Goal: Information Seeking & Learning: Learn about a topic

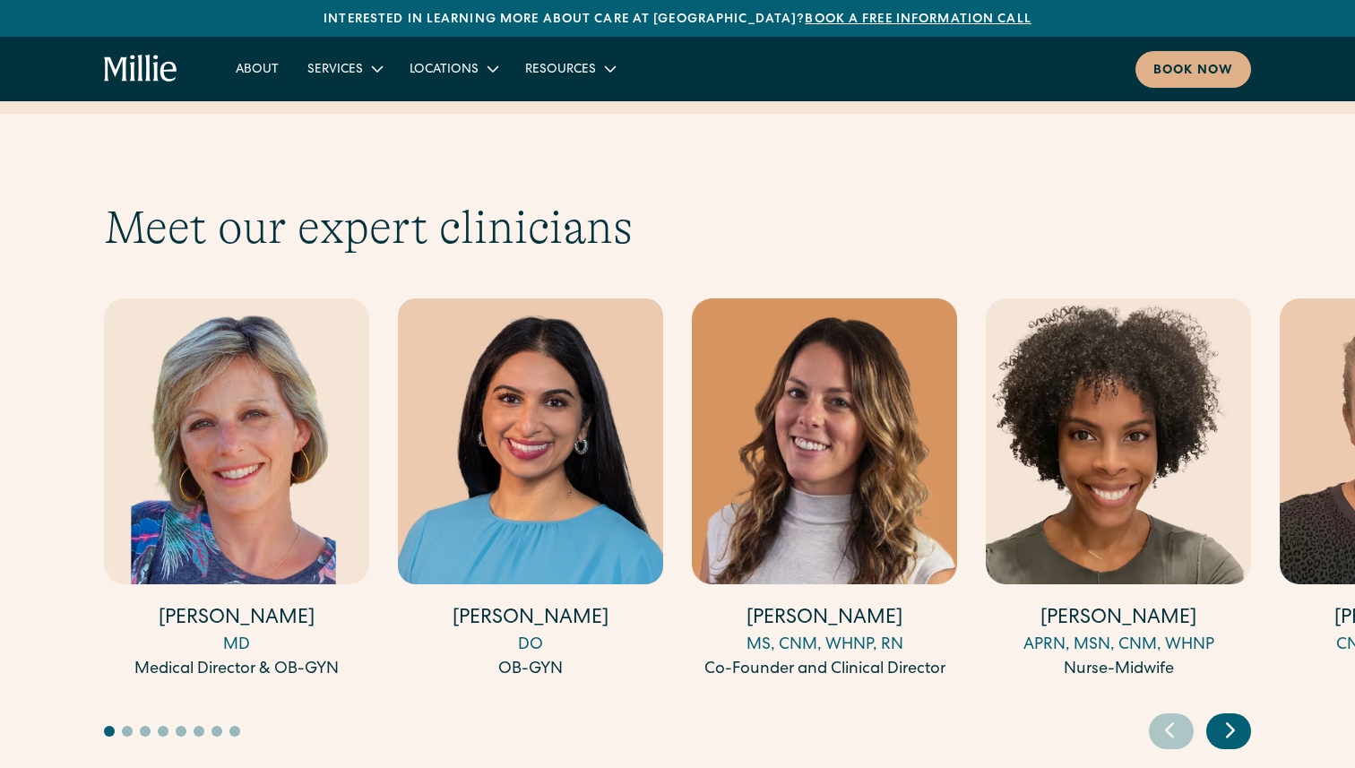
scroll to position [4877, 0]
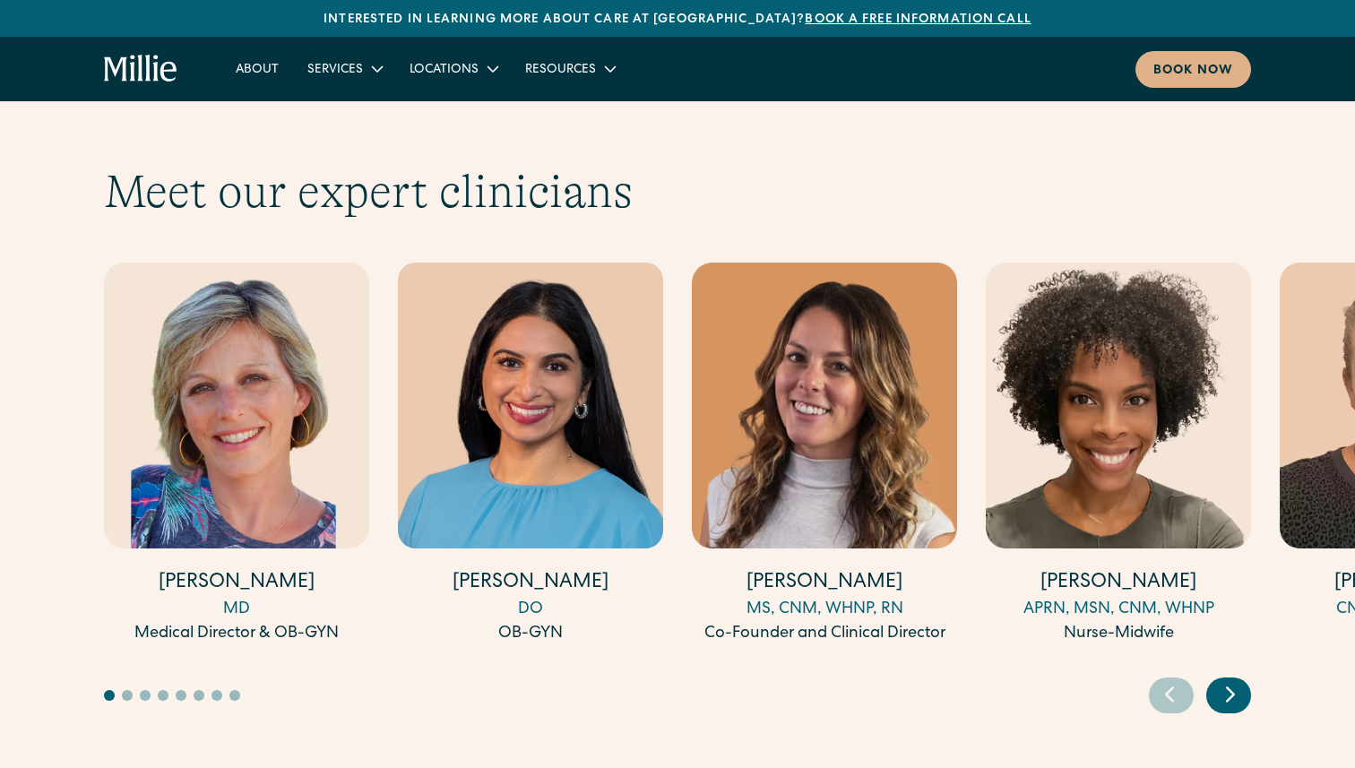
click at [1229, 688] on icon "Next slide" at bounding box center [1230, 694] width 7 height 13
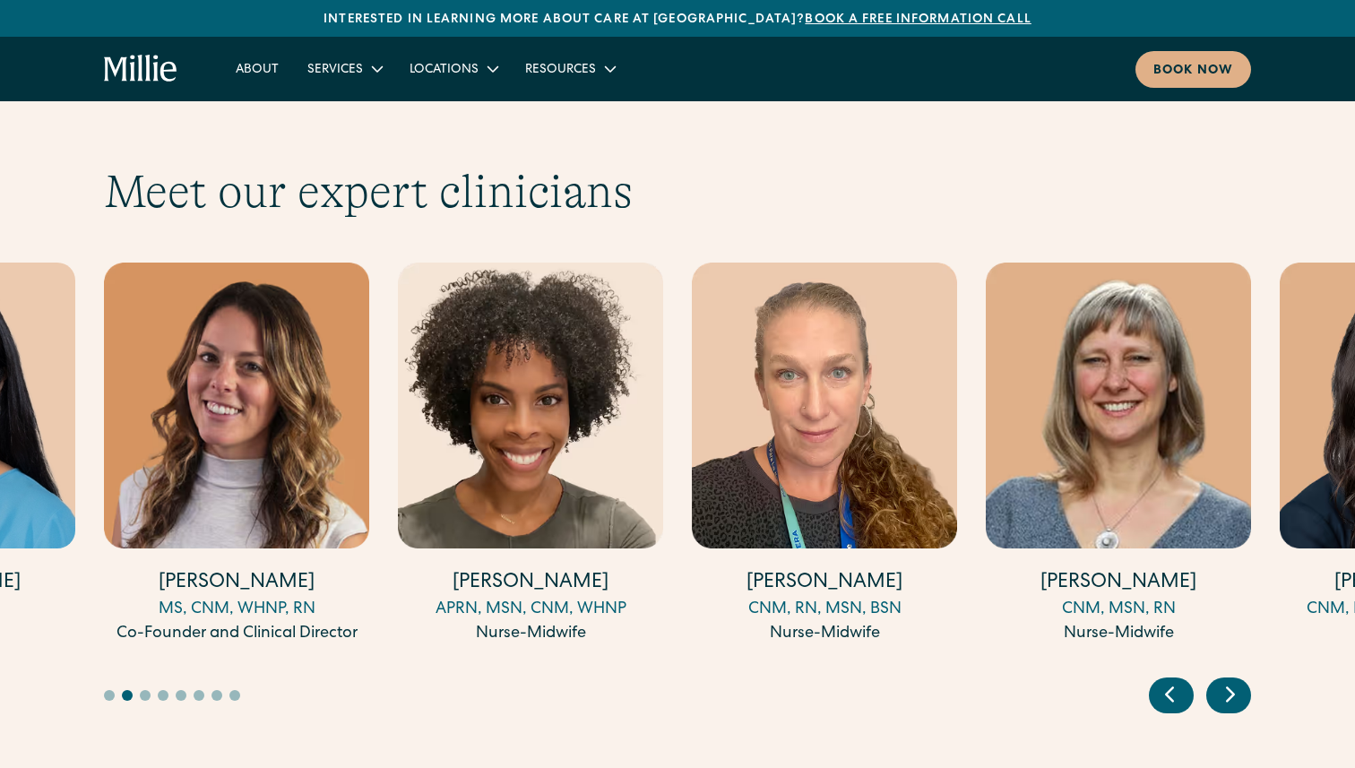
click at [1229, 688] on icon "Next slide" at bounding box center [1230, 694] width 7 height 13
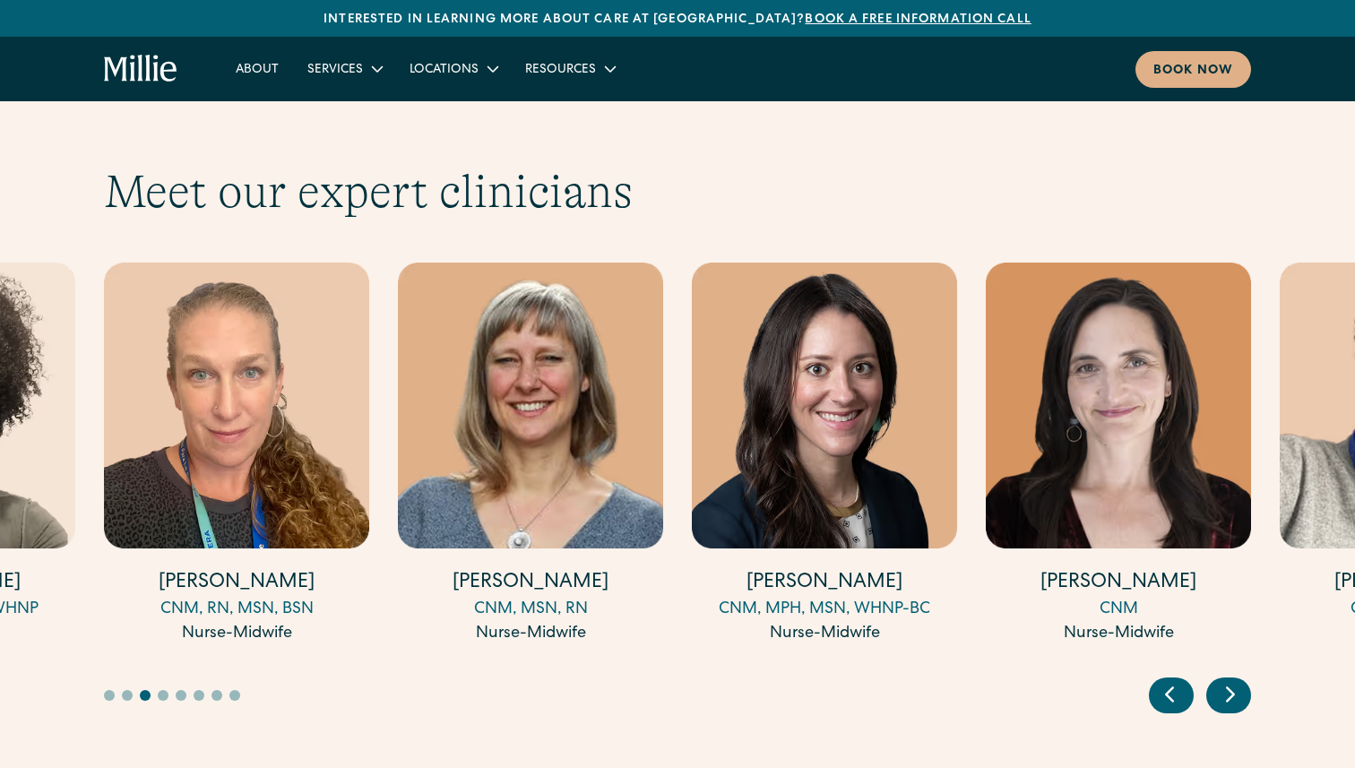
click at [1229, 688] on icon "Next slide" at bounding box center [1230, 694] width 7 height 13
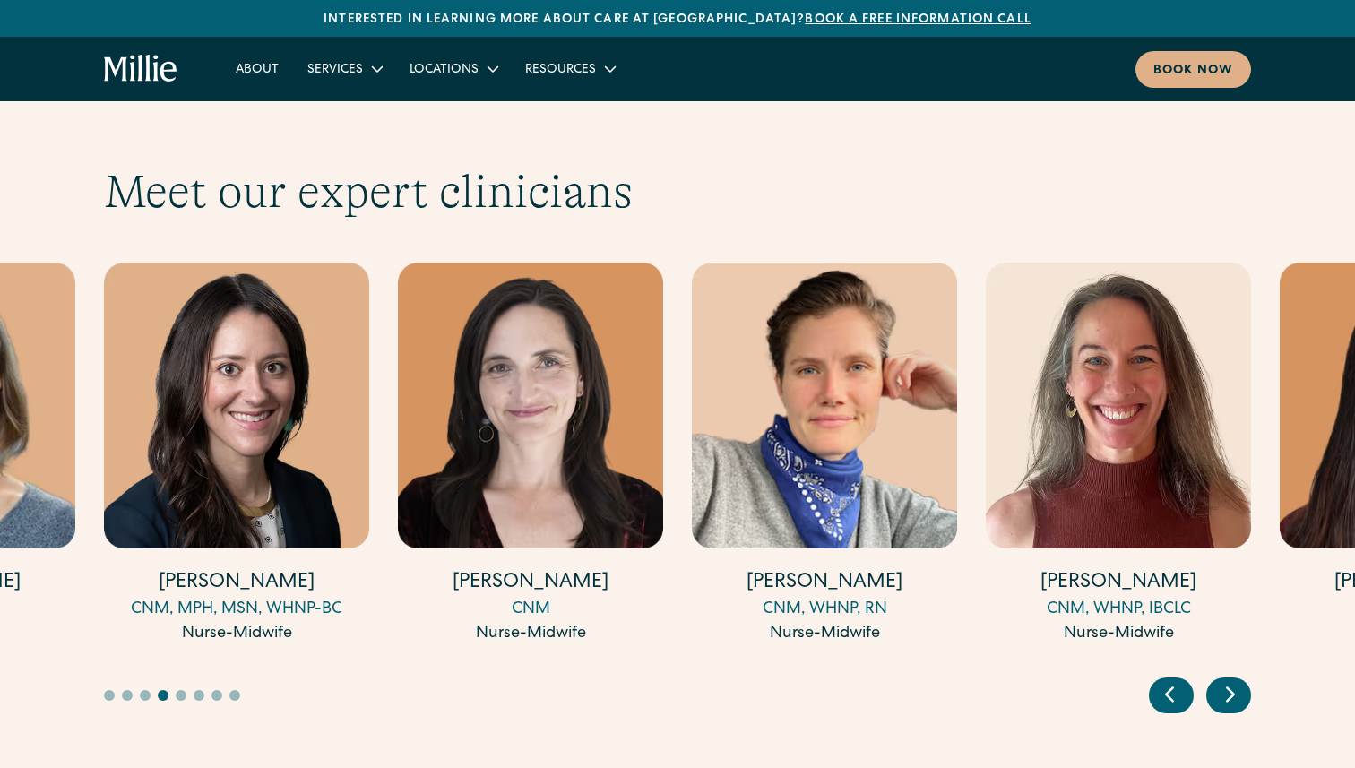
click at [1229, 688] on icon "Next slide" at bounding box center [1230, 694] width 7 height 13
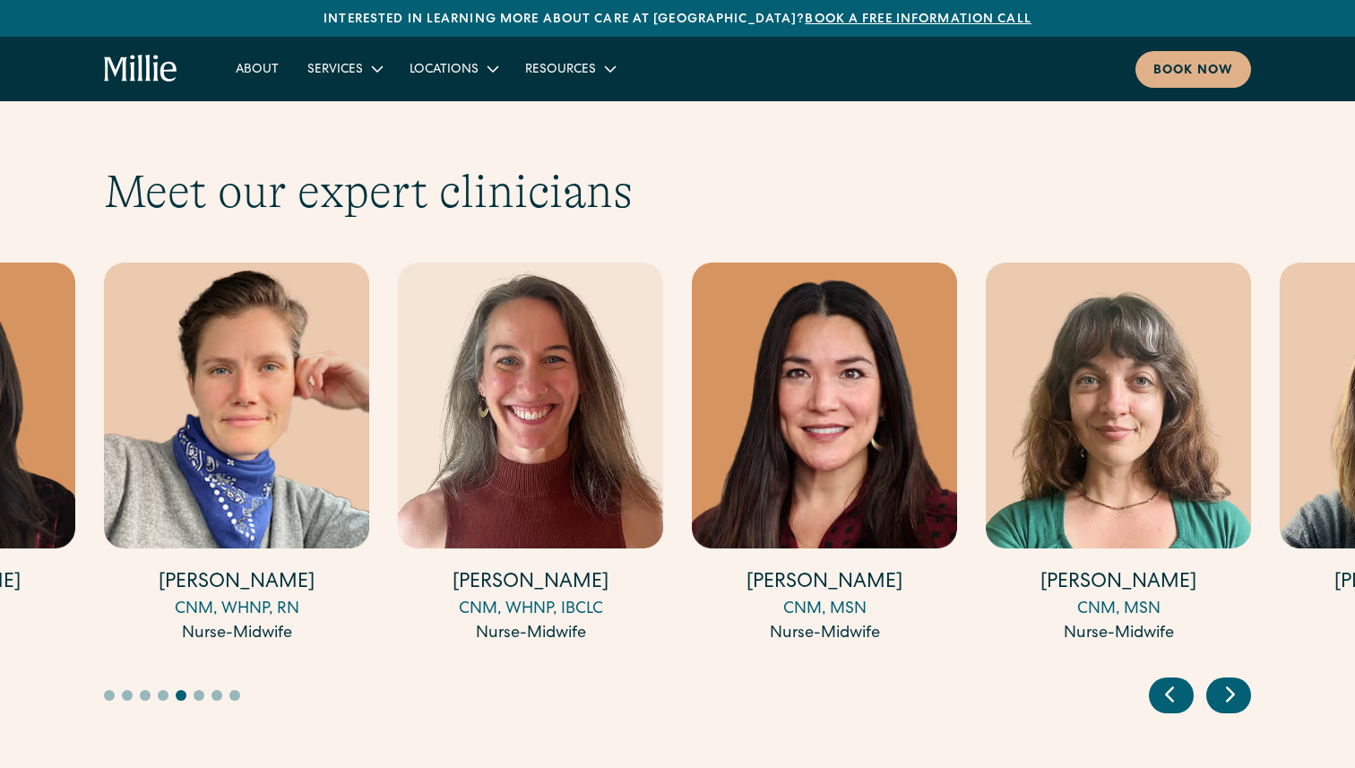
click at [1229, 688] on icon "Next slide" at bounding box center [1230, 694] width 7 height 13
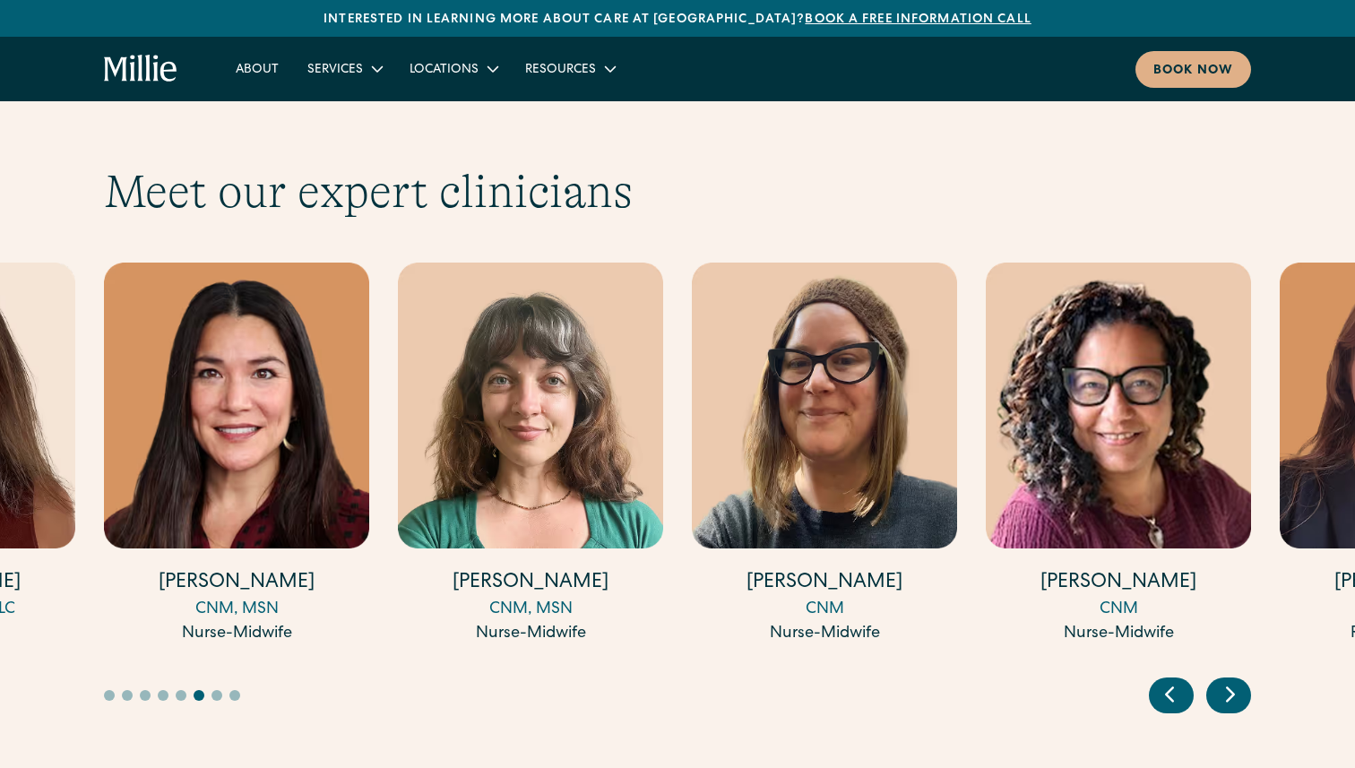
click at [1229, 688] on icon "Next slide" at bounding box center [1230, 694] width 7 height 13
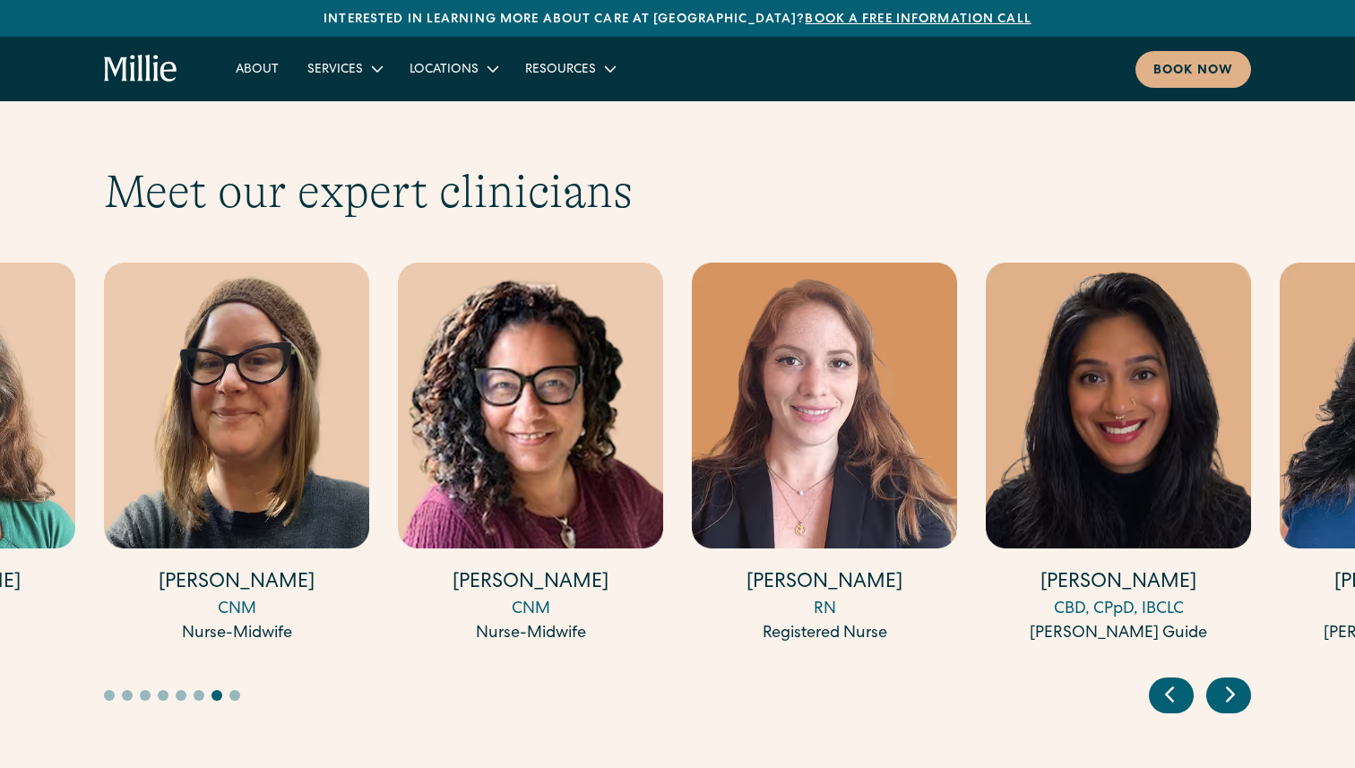
click at [1229, 688] on icon "Next slide" at bounding box center [1230, 694] width 7 height 13
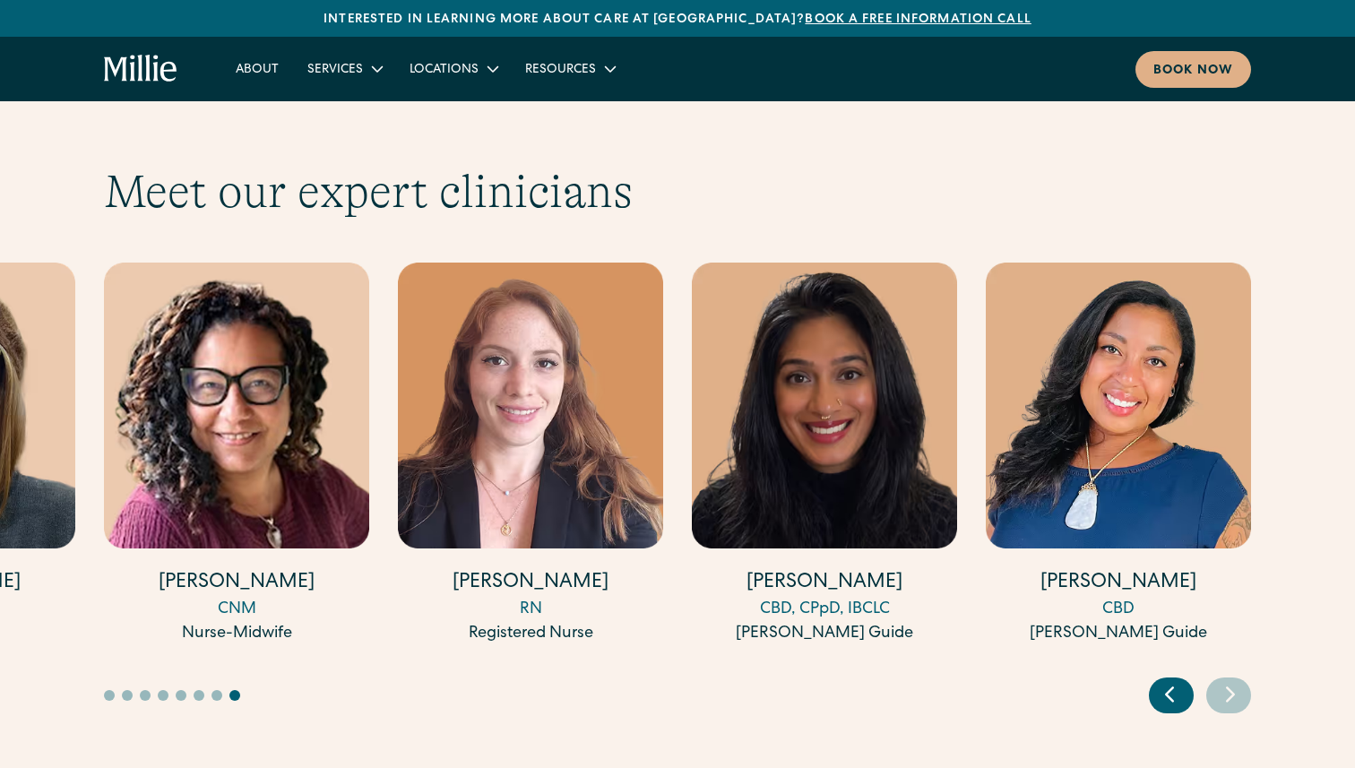
click at [1171, 680] on icon "Previous slide" at bounding box center [1169, 694] width 27 height 28
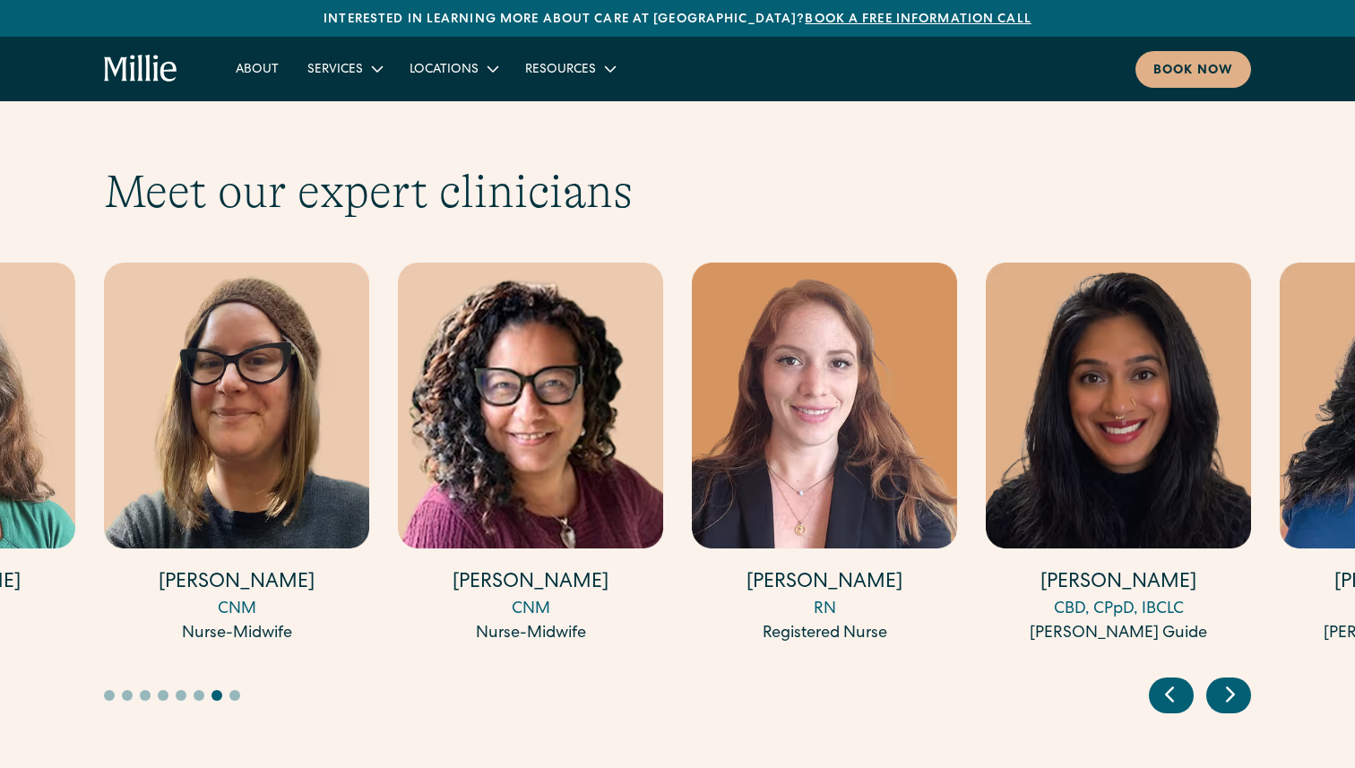
click at [1171, 680] on icon "Previous slide" at bounding box center [1169, 694] width 27 height 28
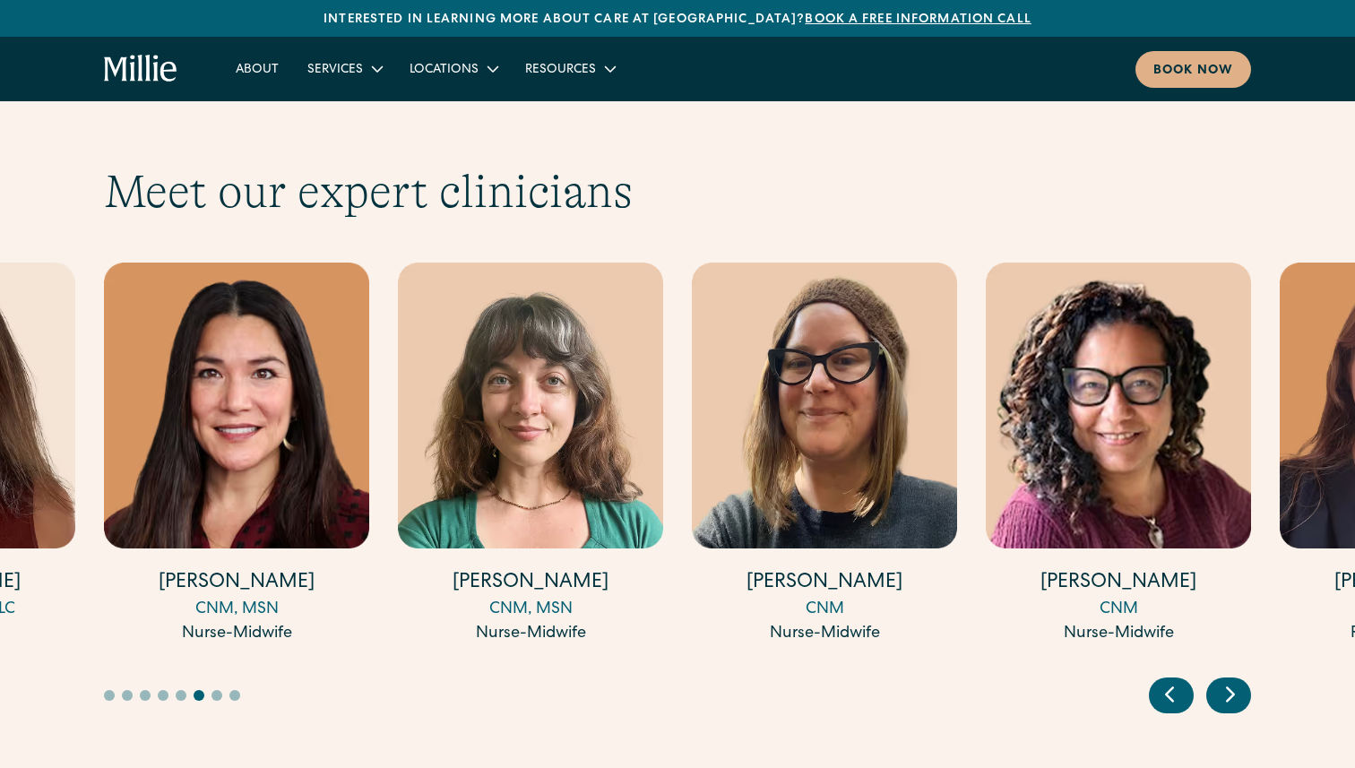
click at [1173, 680] on icon "Previous slide" at bounding box center [1169, 694] width 27 height 28
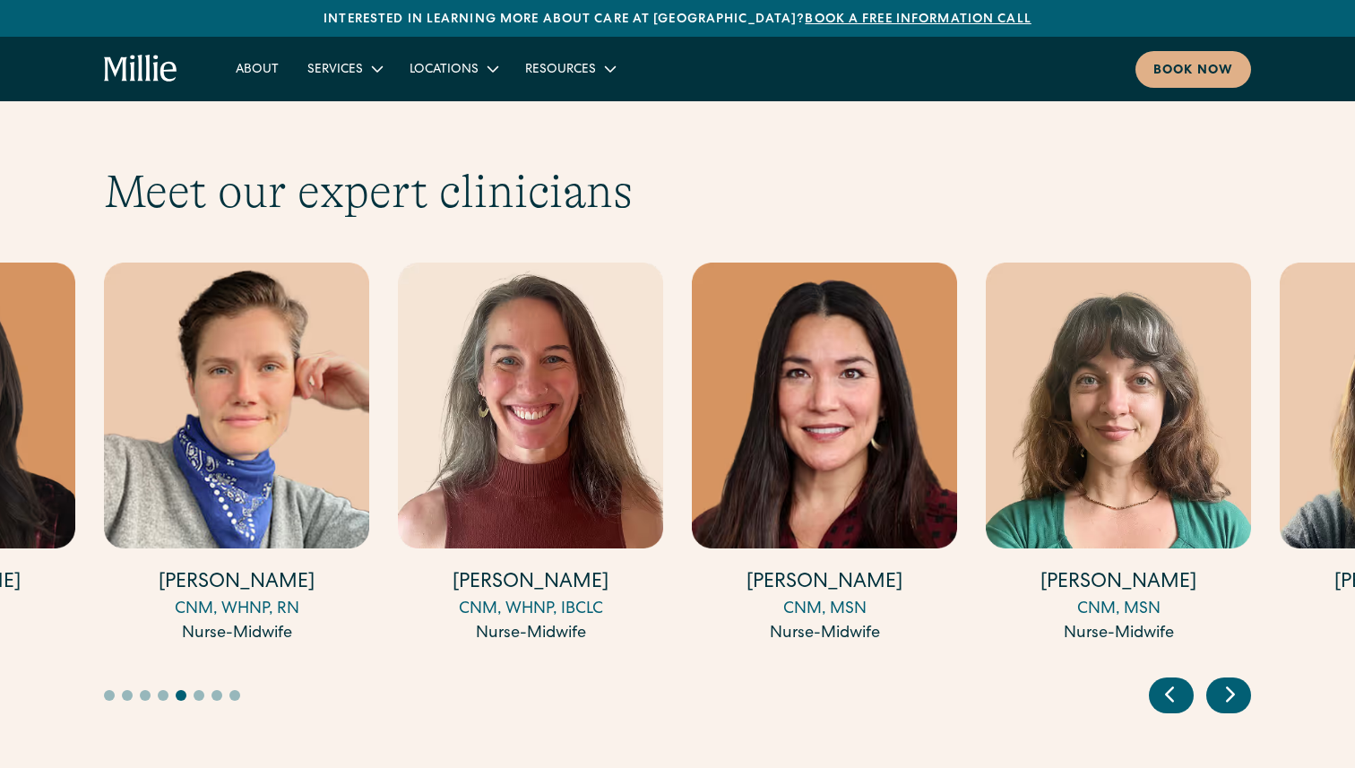
click at [1173, 680] on icon "Previous slide" at bounding box center [1169, 694] width 27 height 28
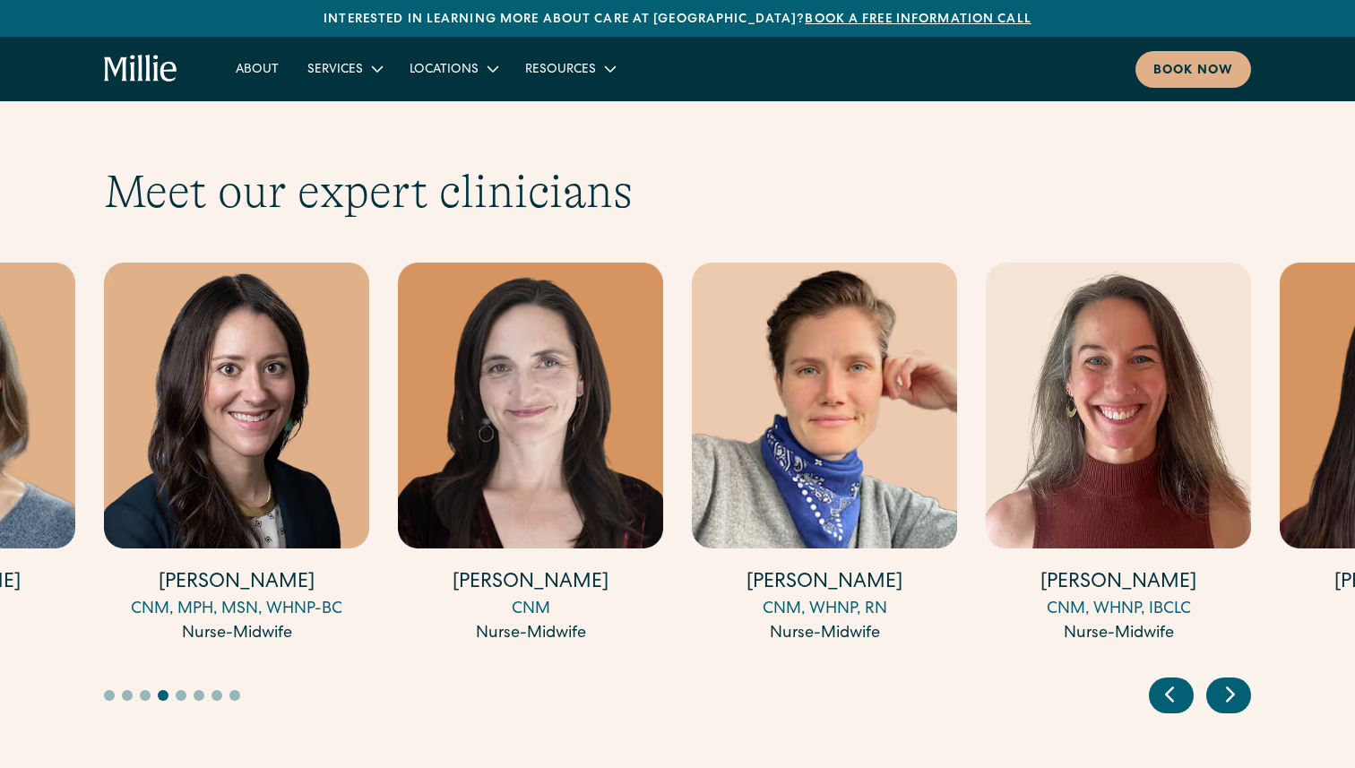
click at [1173, 680] on icon "Previous slide" at bounding box center [1169, 694] width 27 height 28
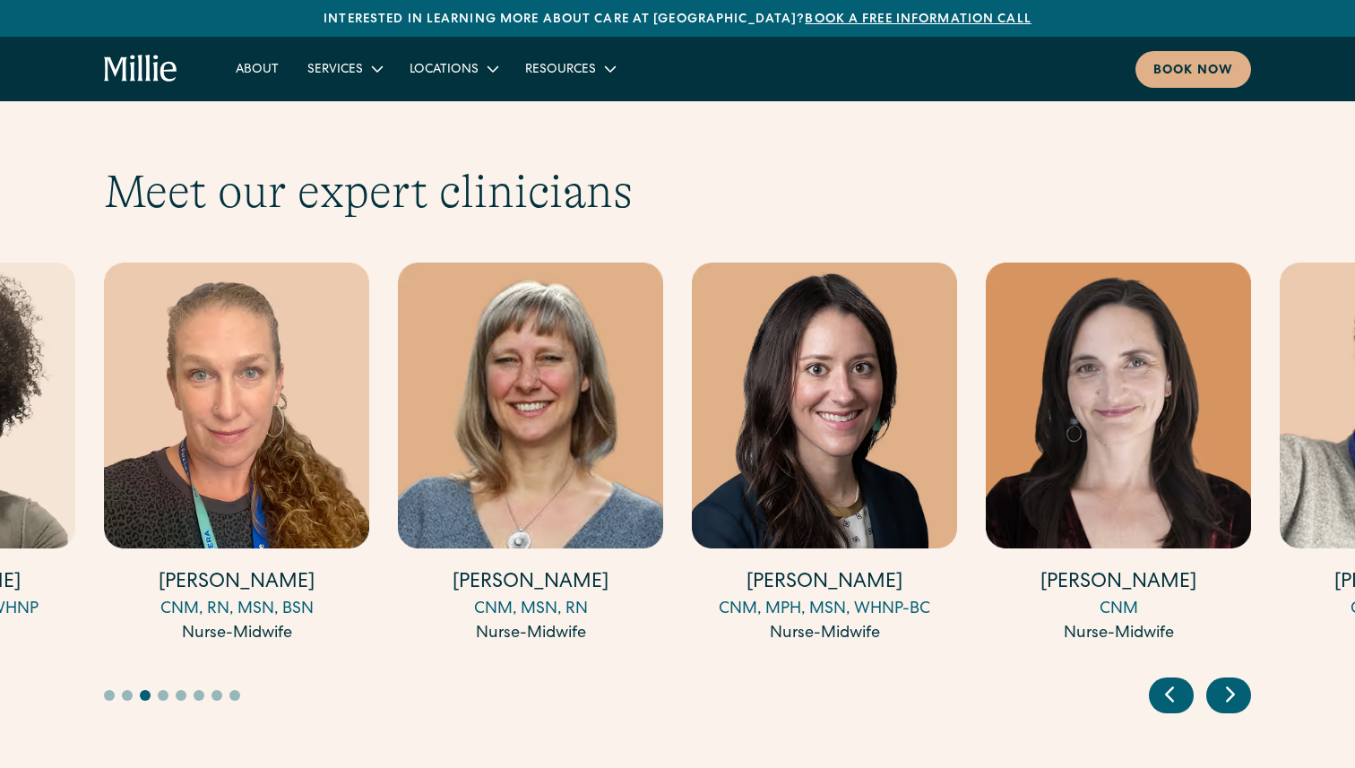
click at [1173, 680] on icon "Previous slide" at bounding box center [1169, 694] width 27 height 28
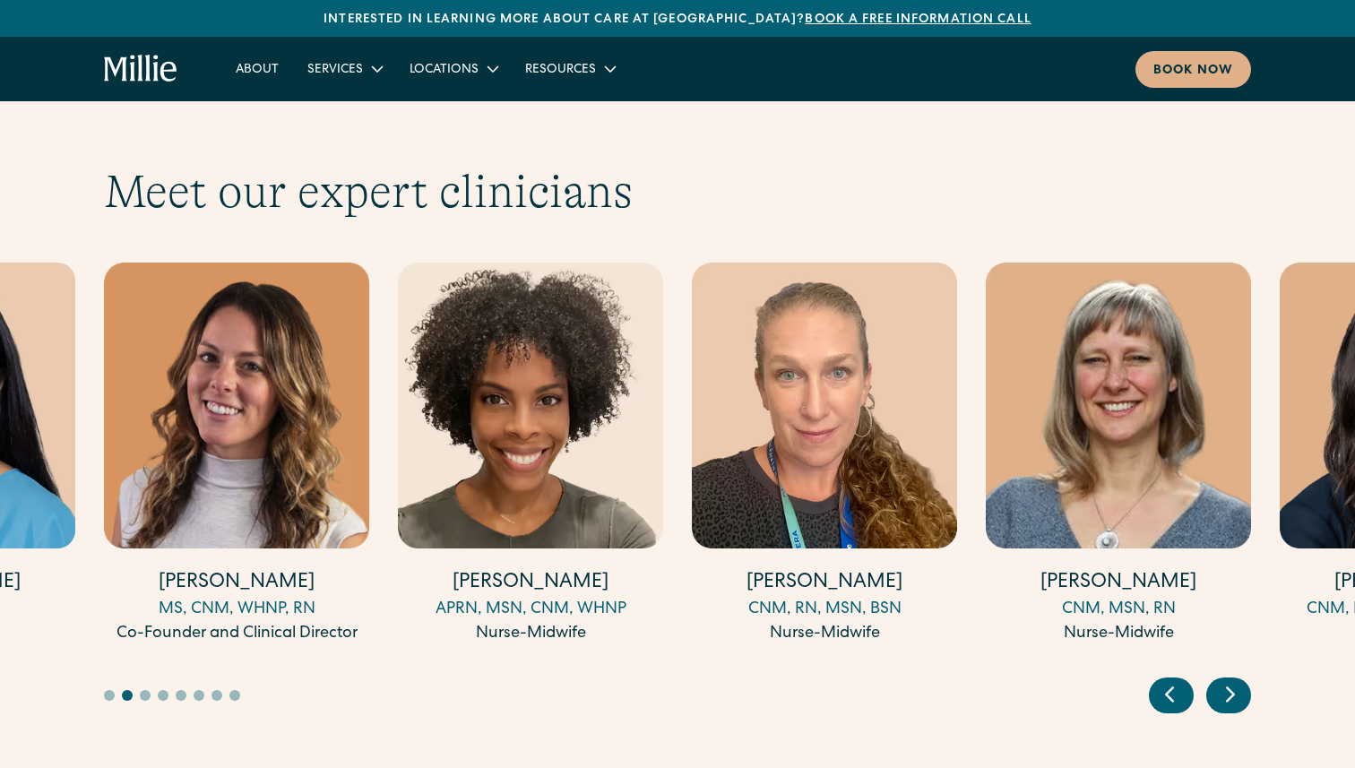
click at [1173, 680] on icon "Previous slide" at bounding box center [1169, 694] width 27 height 28
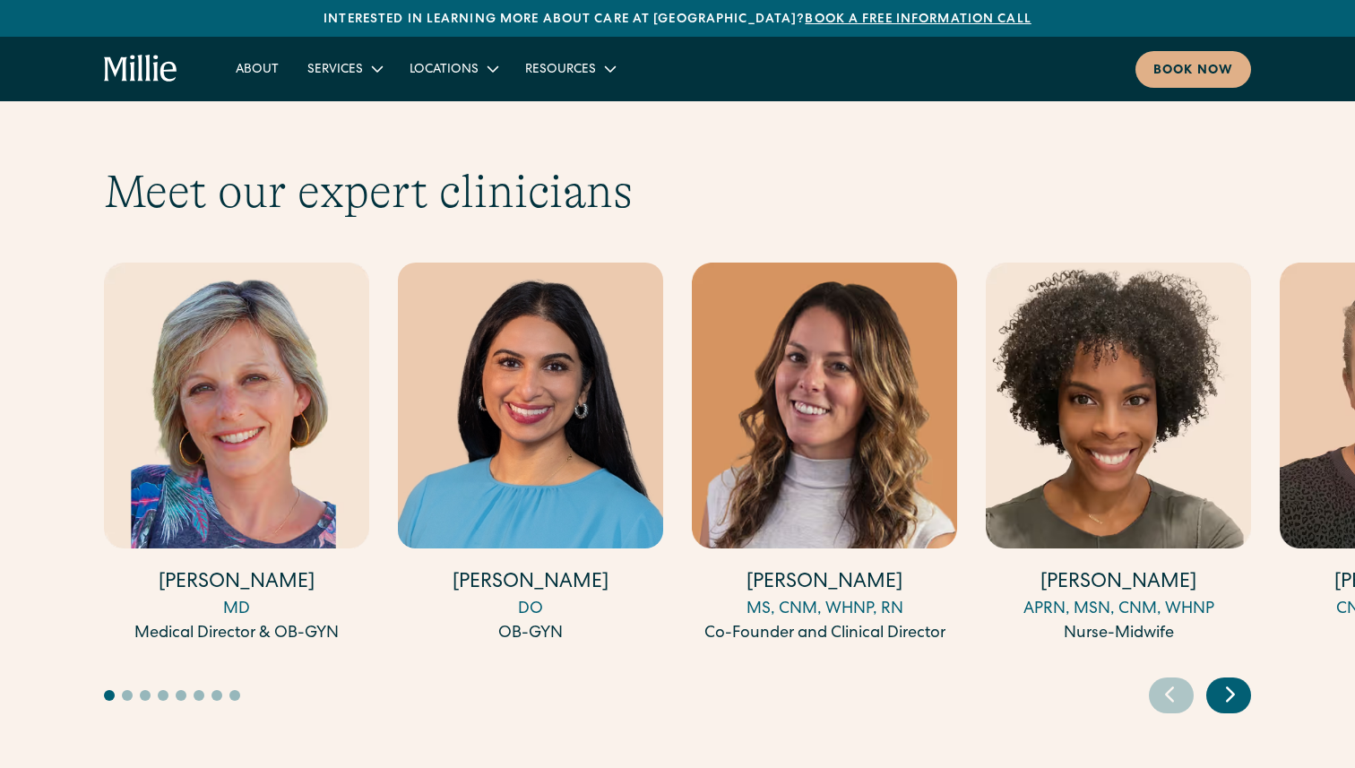
click at [1173, 680] on icon "Previous slide" at bounding box center [1169, 694] width 27 height 28
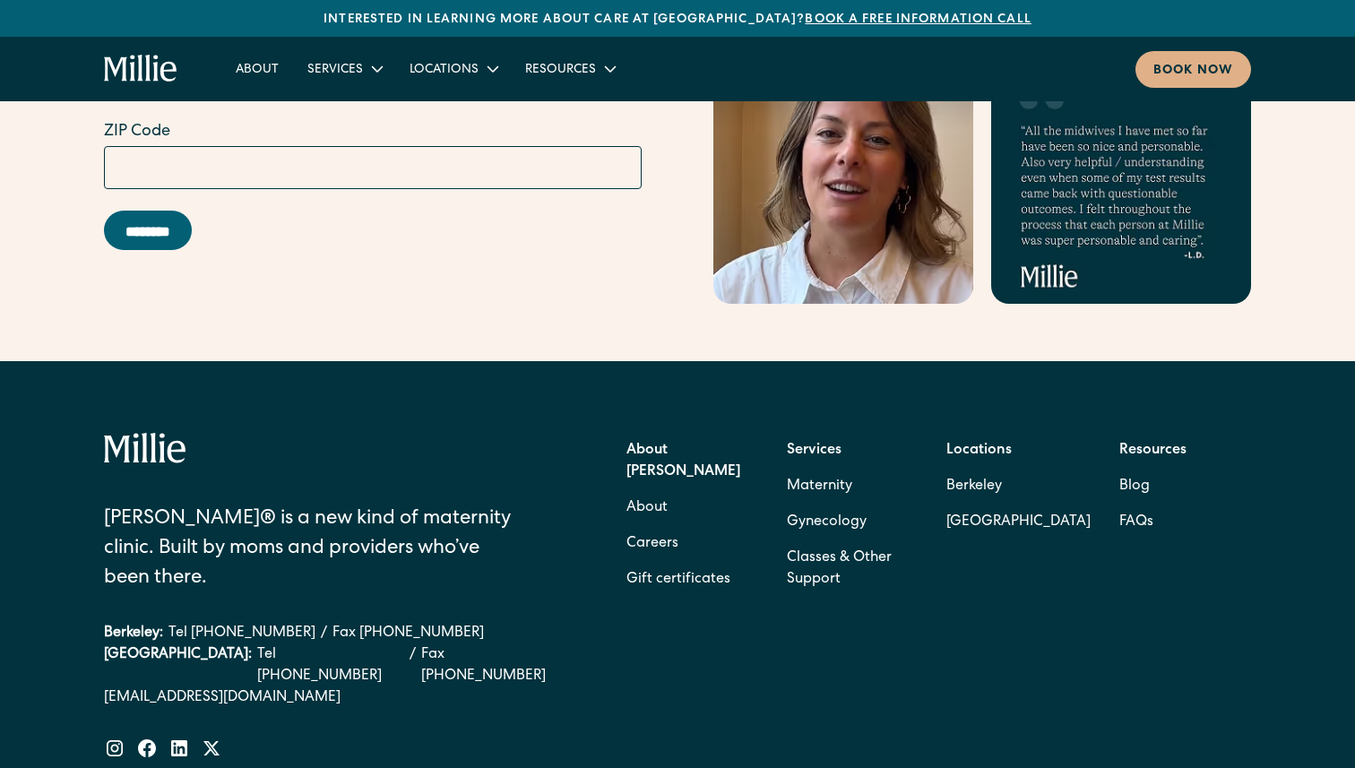
scroll to position [7168, 0]
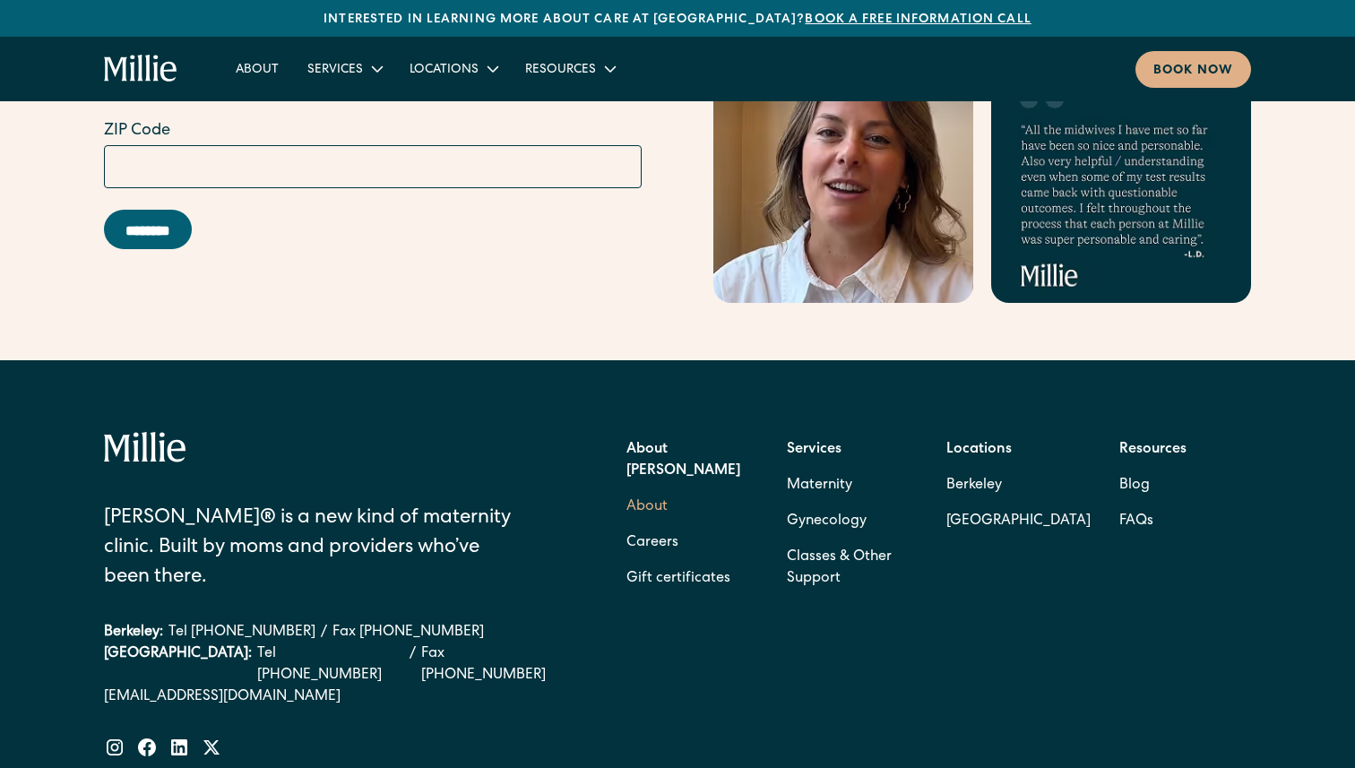
click at [652, 489] on link "About" at bounding box center [647, 507] width 41 height 36
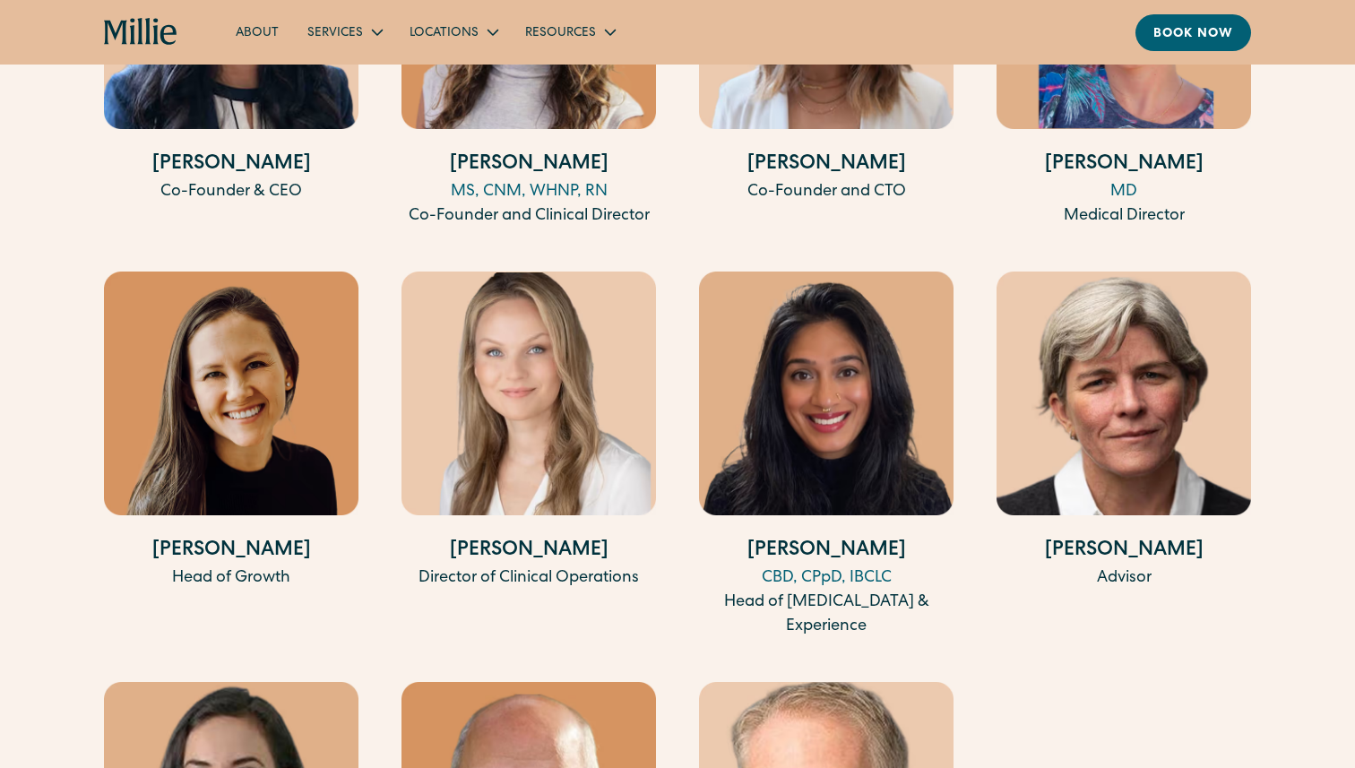
scroll to position [3645, 0]
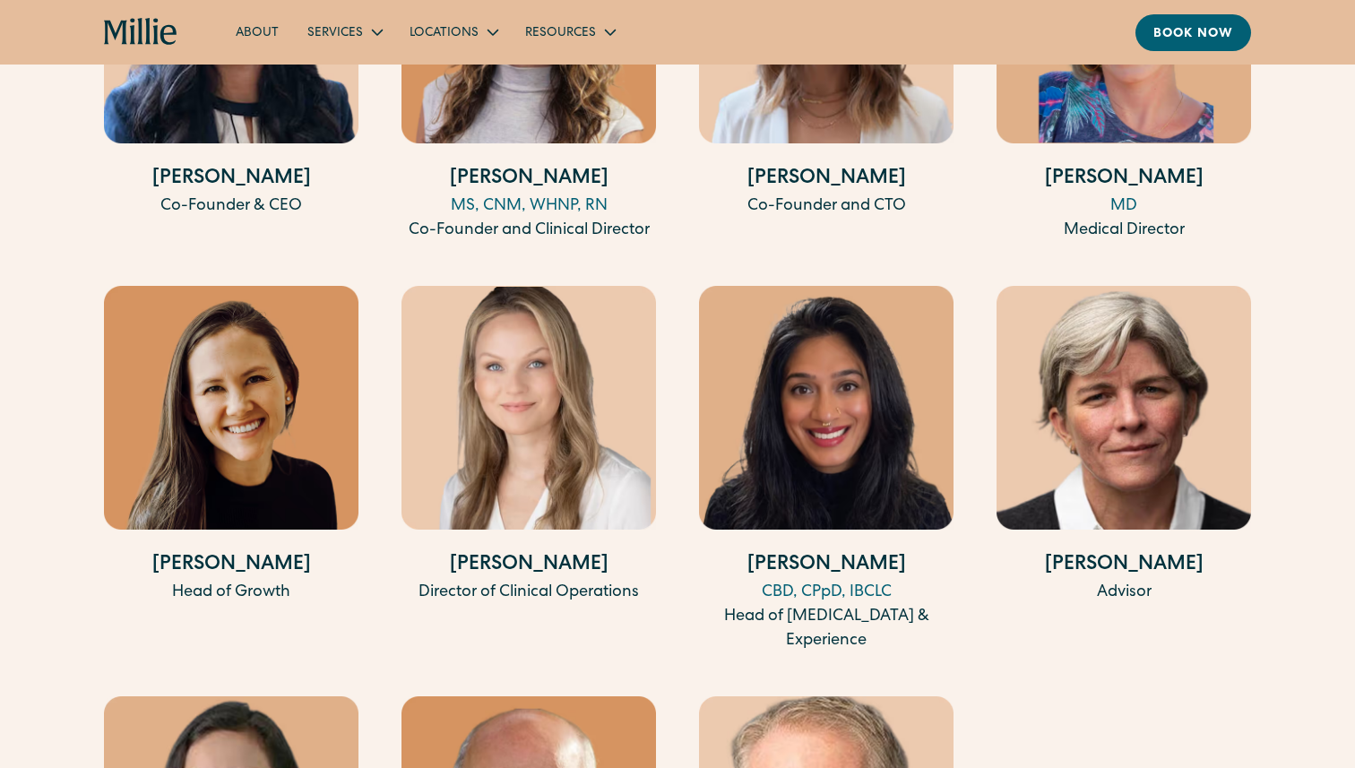
click at [1173, 401] on img at bounding box center [1124, 408] width 255 height 244
click at [1137, 551] on h4 "Terese Tatum" at bounding box center [1124, 566] width 255 height 30
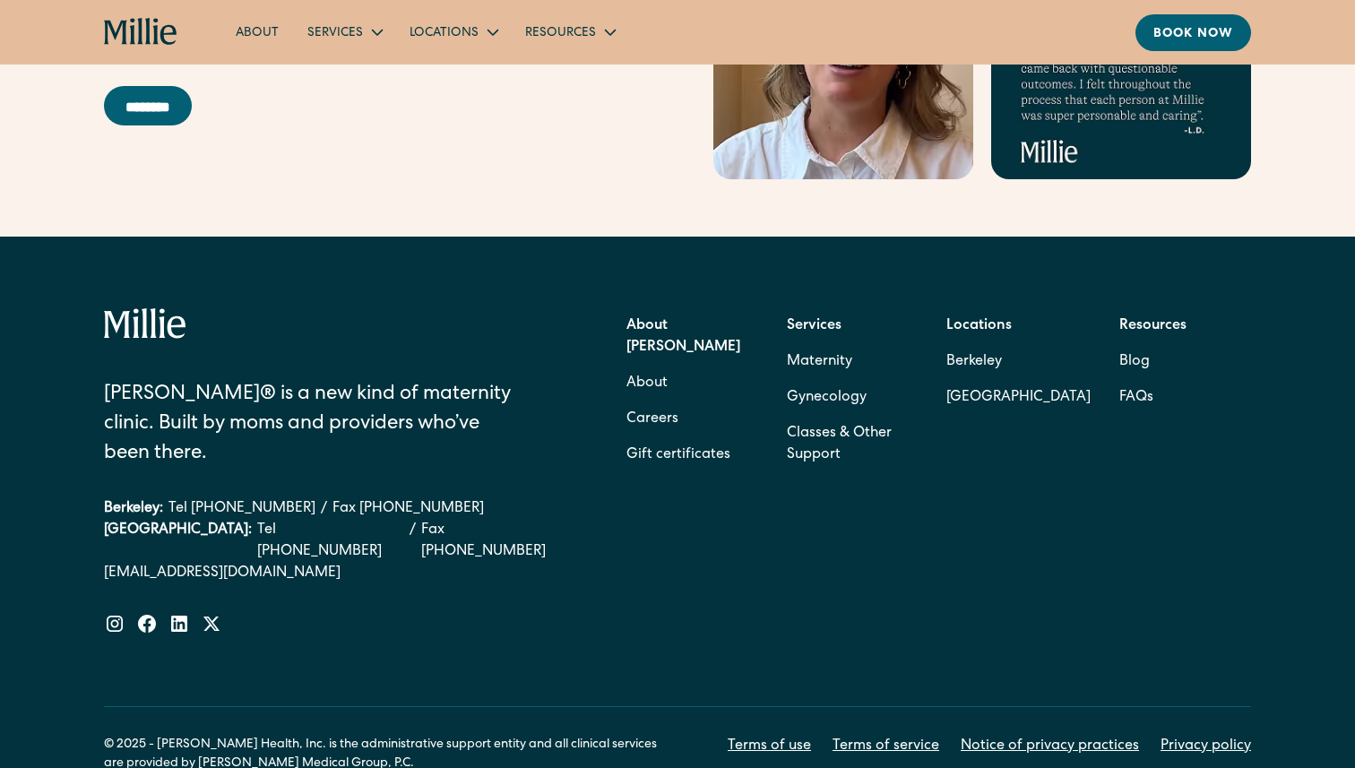
scroll to position [5751, 0]
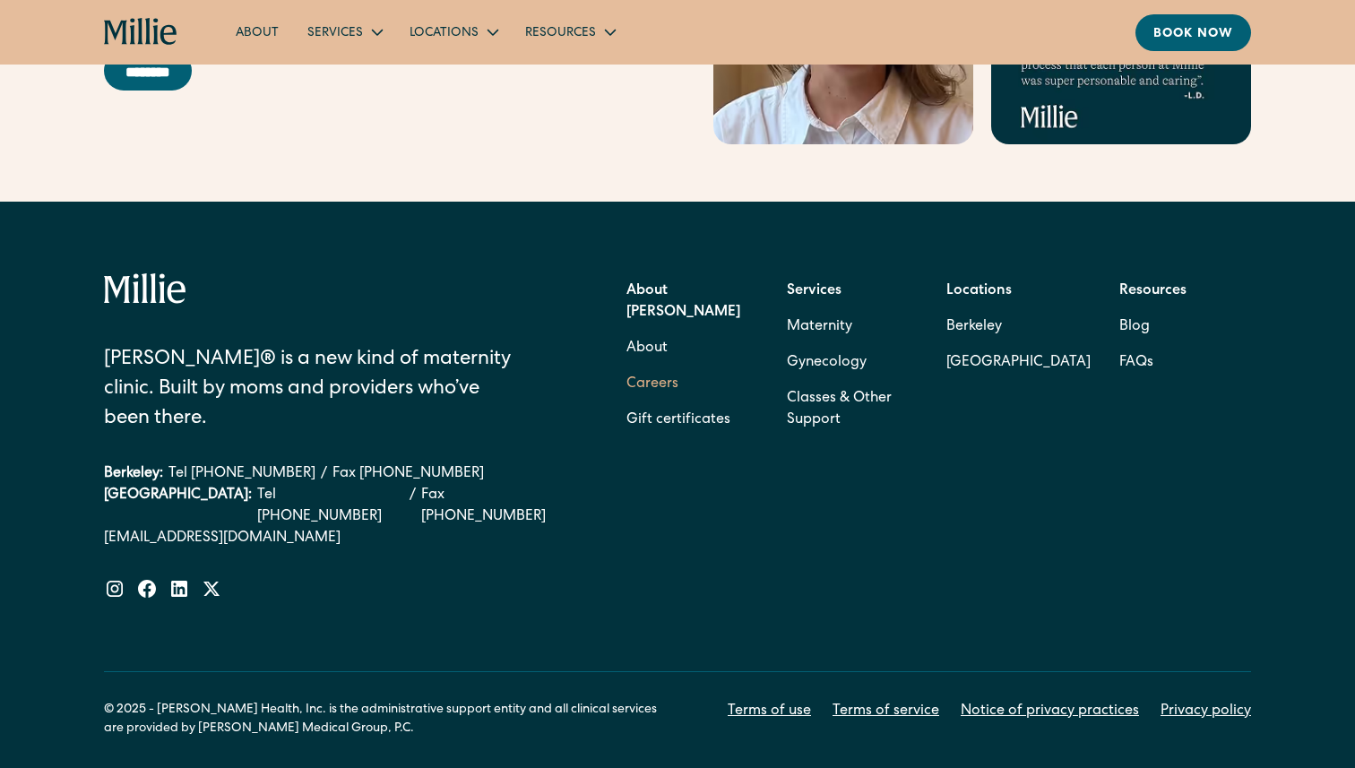
click at [659, 367] on link "Careers" at bounding box center [653, 385] width 52 height 36
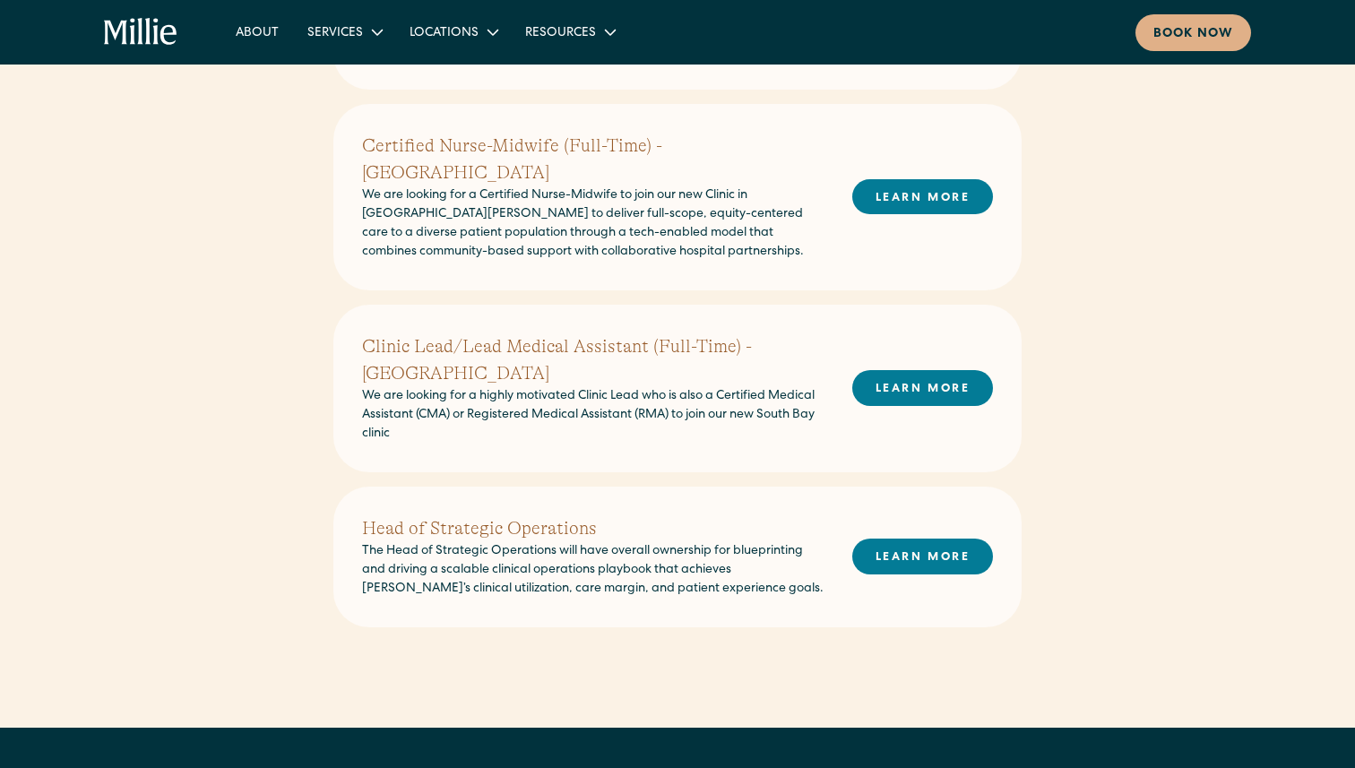
scroll to position [642, 0]
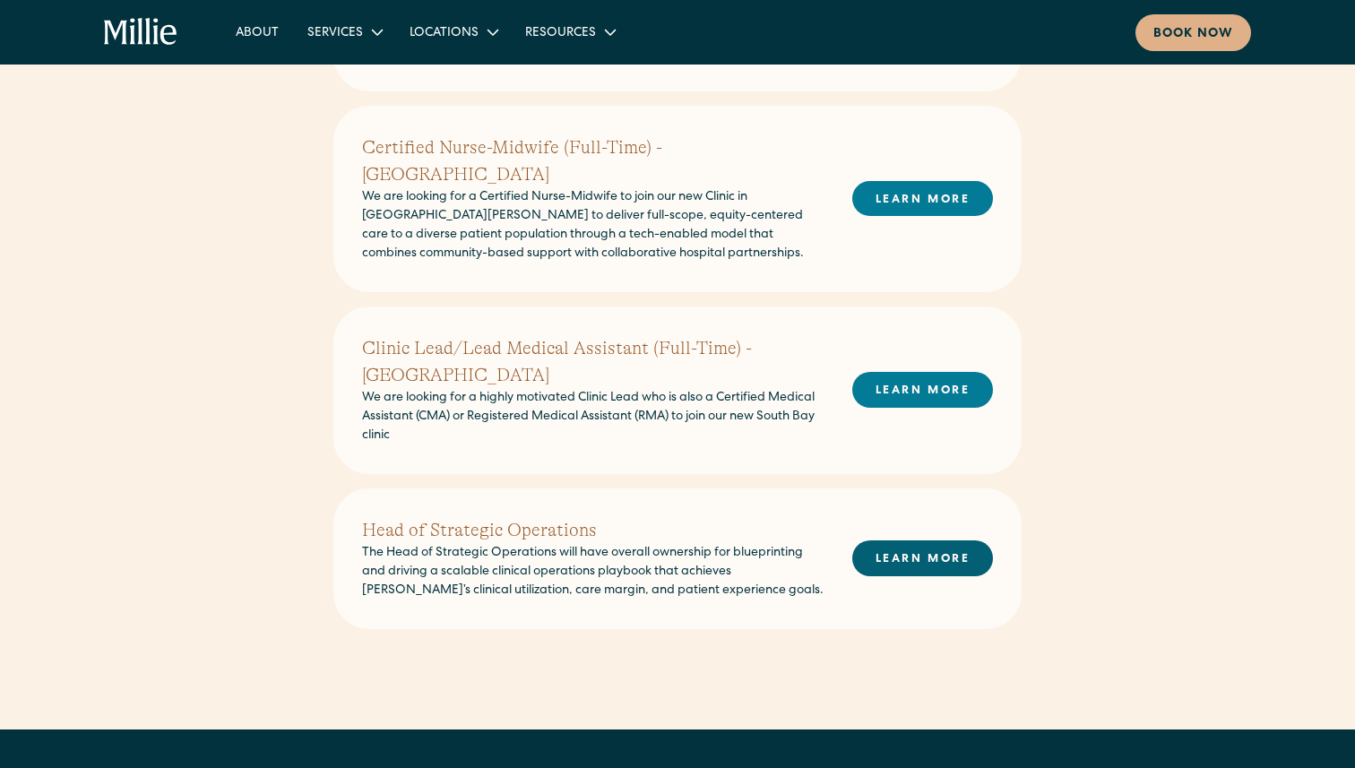
click at [885, 541] on link "LEARN MORE" at bounding box center [923, 558] width 141 height 35
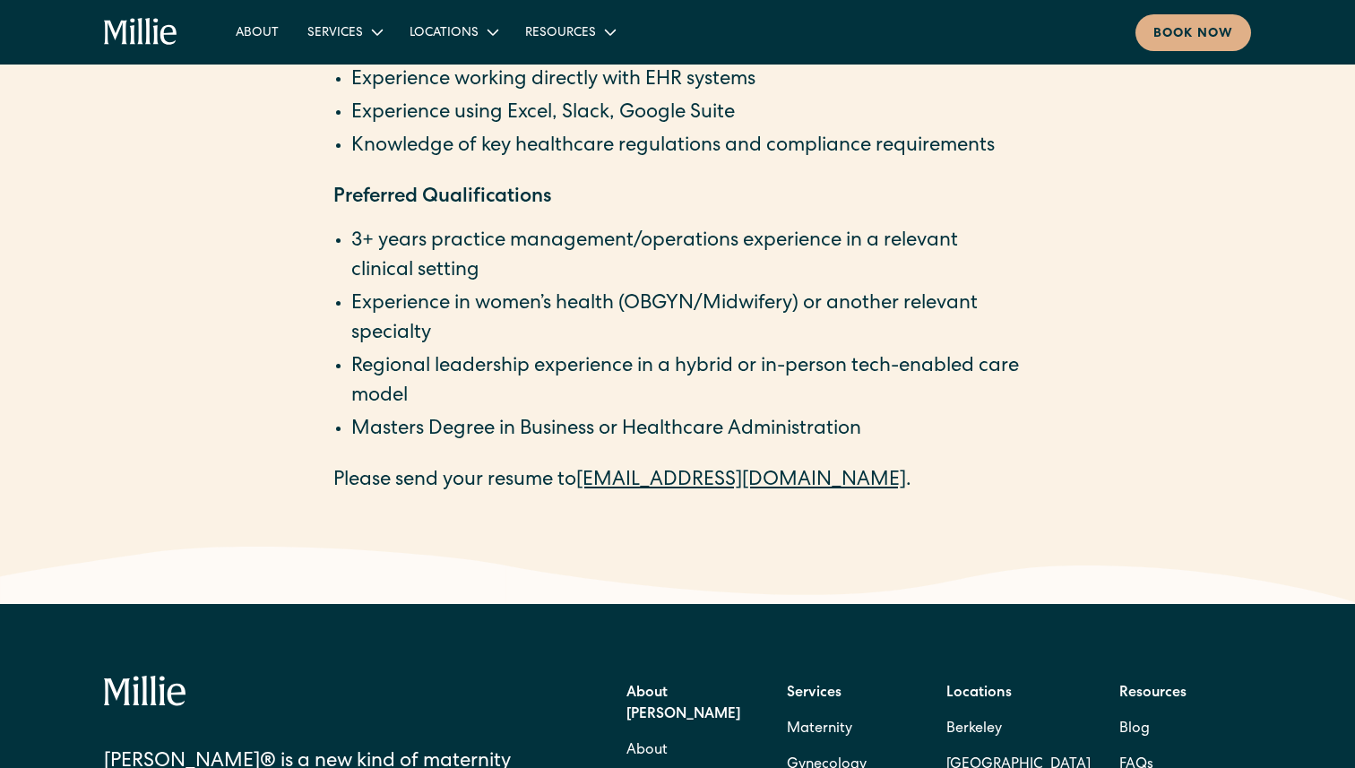
scroll to position [3134, 0]
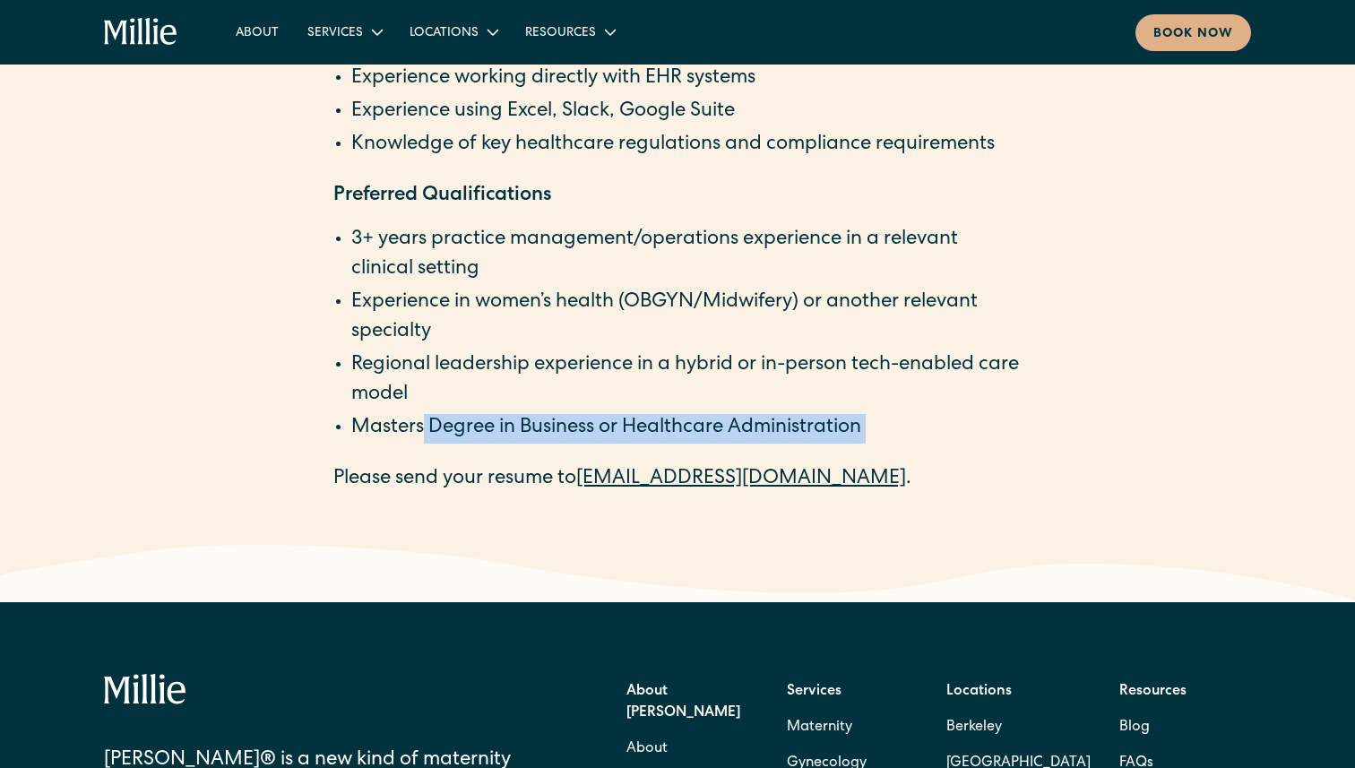
drag, startPoint x: 426, startPoint y: 422, endPoint x: 629, endPoint y: 451, distance: 205.5
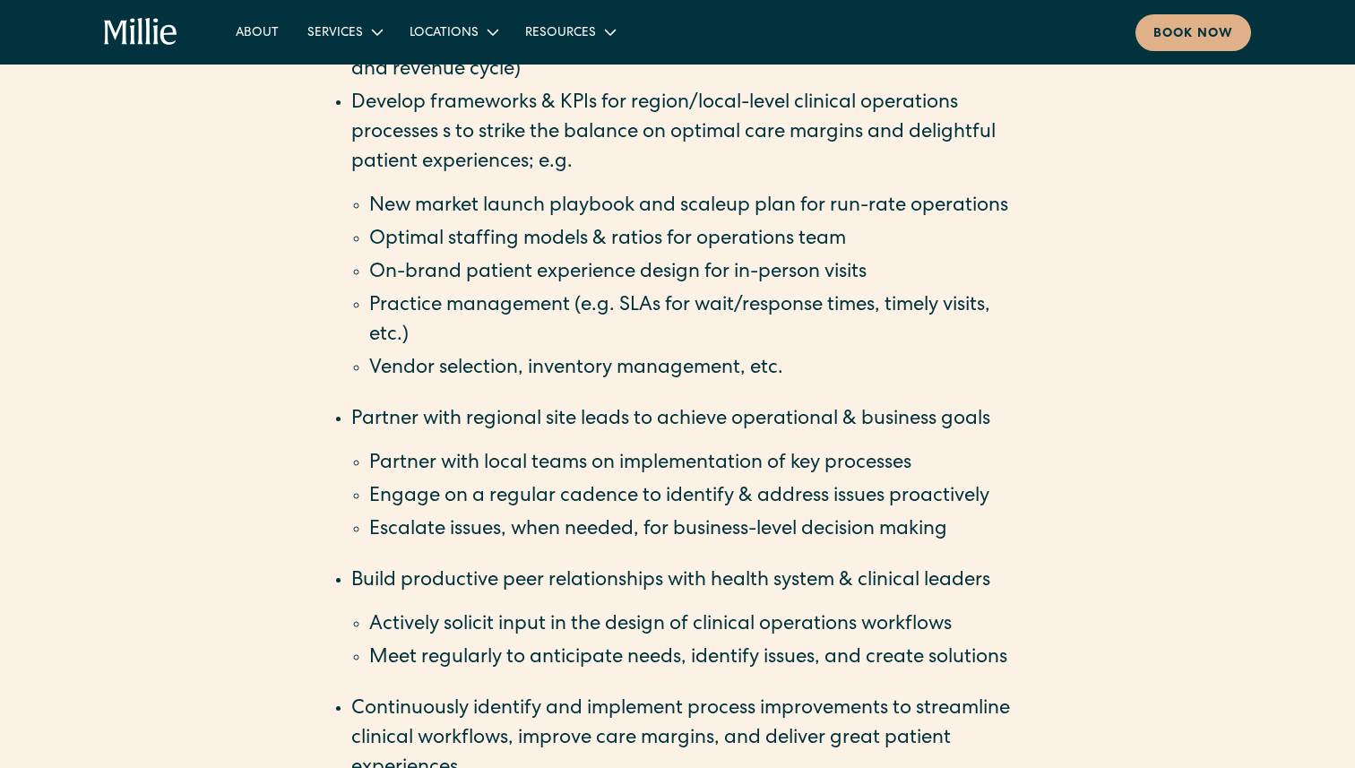
scroll to position [1665, 0]
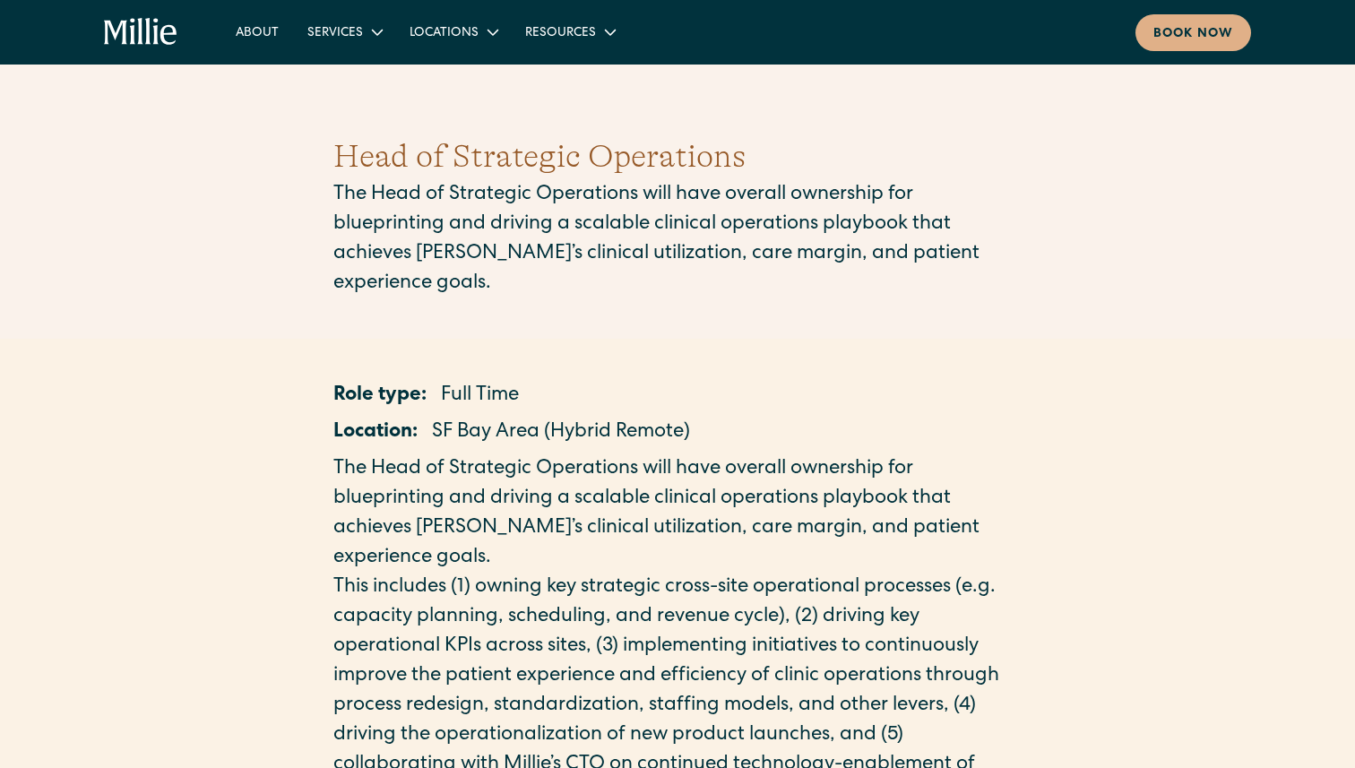
click at [131, 37] on icon "home" at bounding box center [141, 32] width 74 height 29
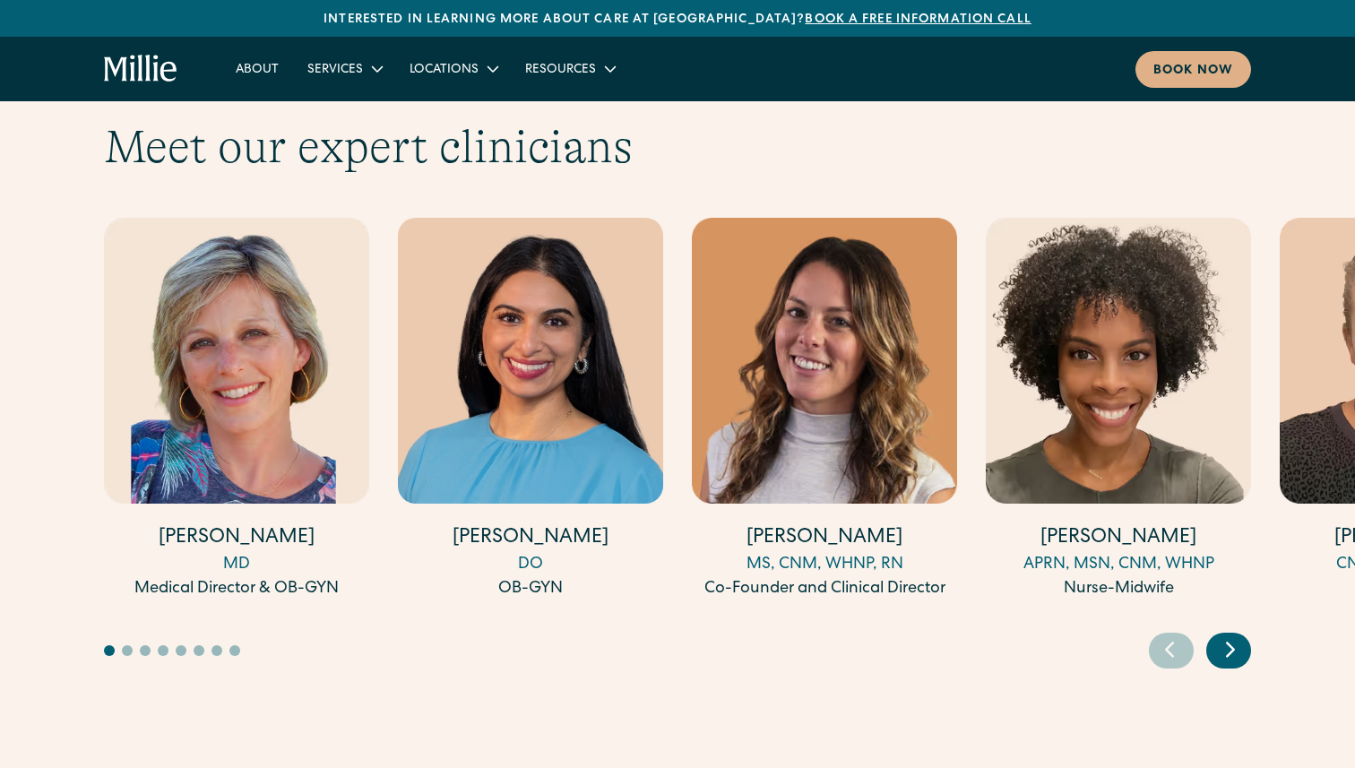
scroll to position [5173, 0]
